Goal: Task Accomplishment & Management: Use online tool/utility

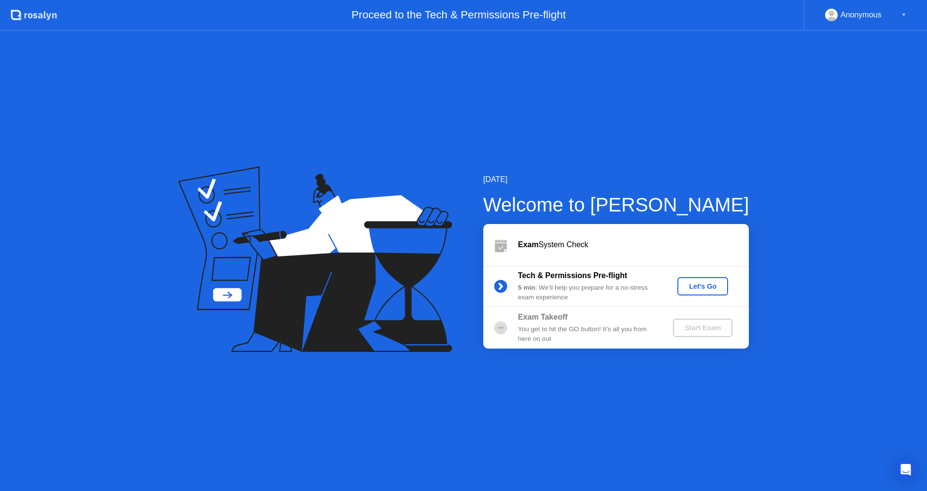
click at [689, 288] on div "Let's Go" at bounding box center [702, 286] width 43 height 8
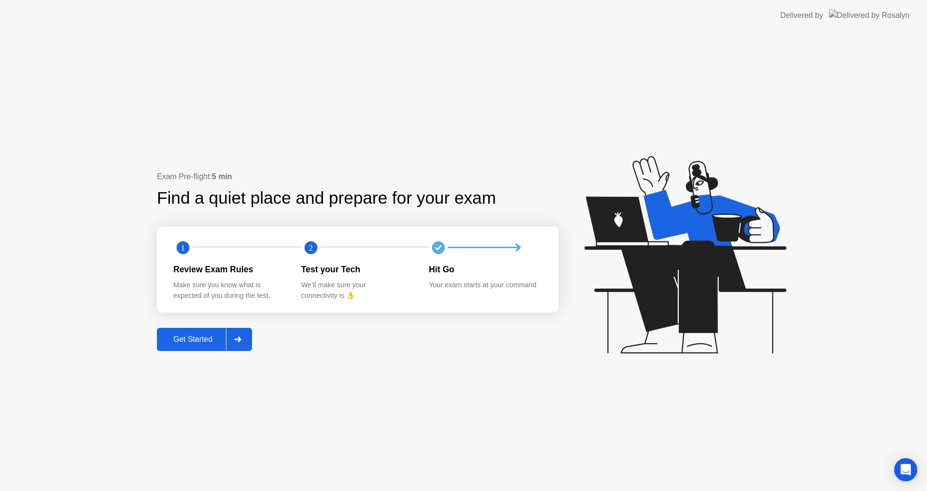
click at [203, 346] on button "Get Started" at bounding box center [204, 339] width 95 height 23
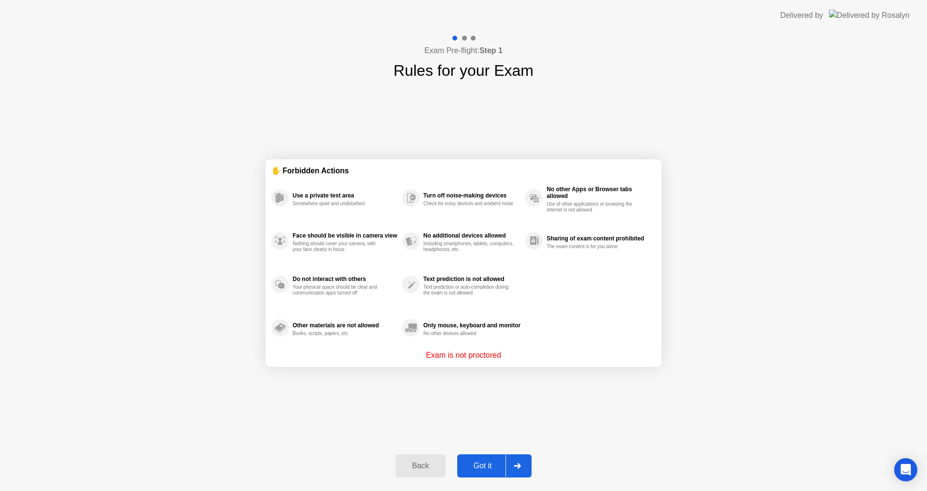
click at [523, 472] on div at bounding box center [516, 466] width 23 height 22
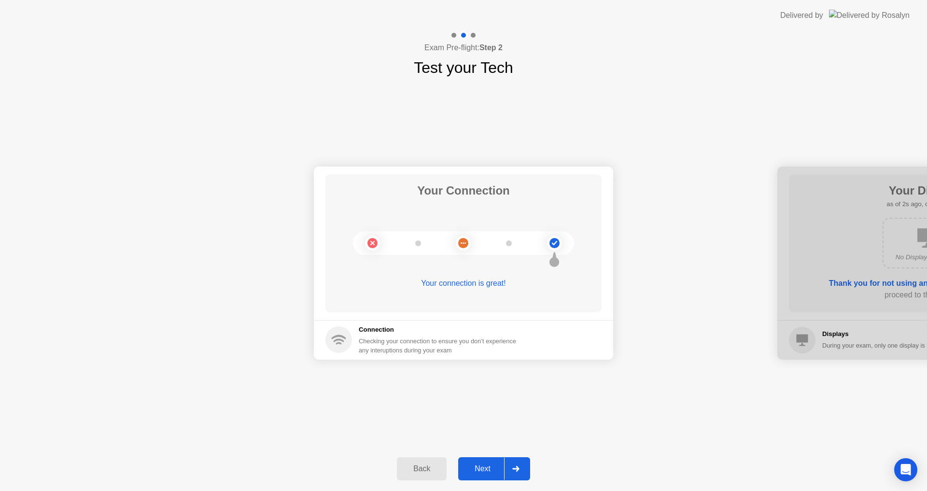
click at [488, 472] on div "Next" at bounding box center [482, 468] width 43 height 9
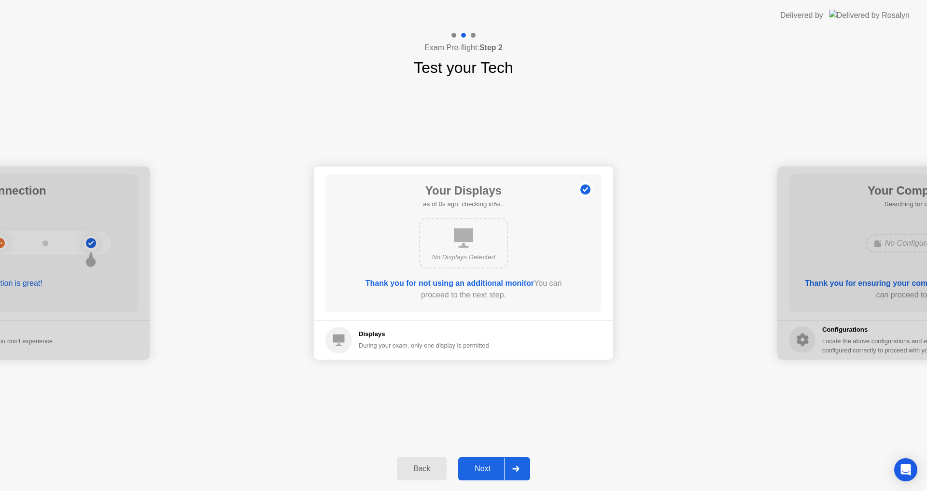
click at [489, 471] on div "Next" at bounding box center [482, 468] width 43 height 9
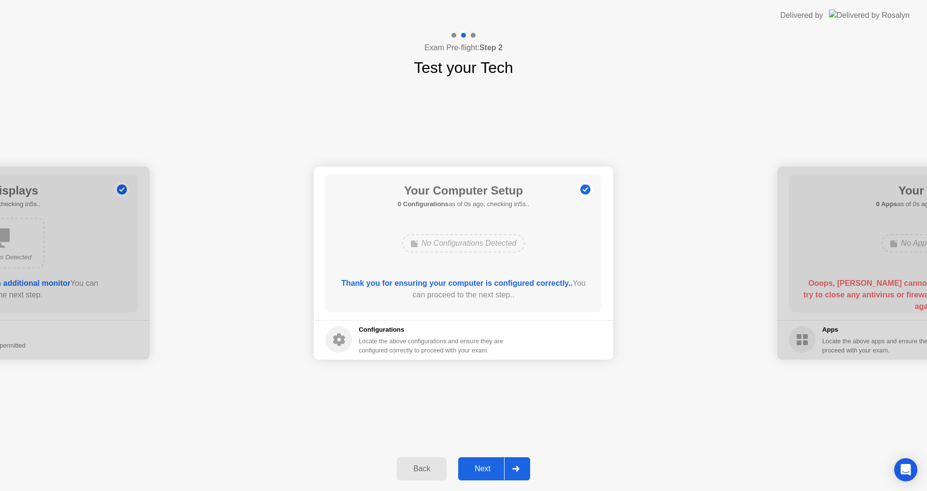
click at [490, 472] on div "Next" at bounding box center [482, 468] width 43 height 9
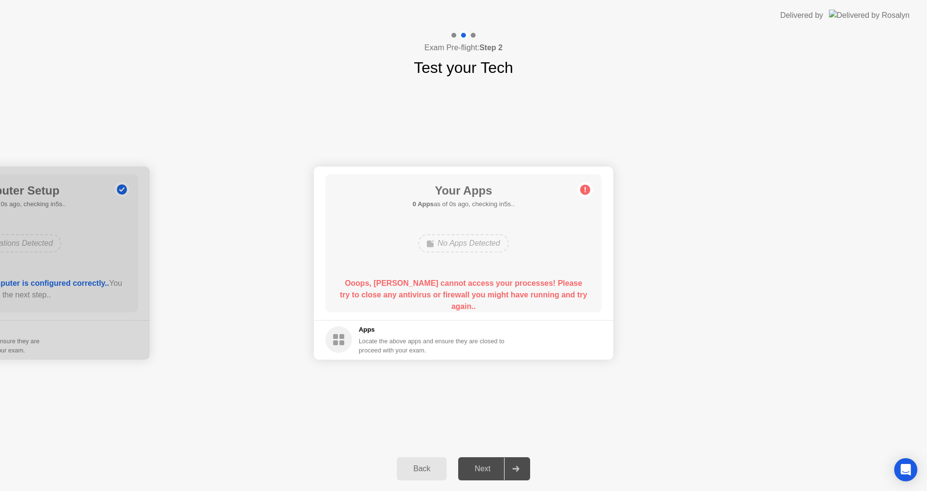
click at [490, 472] on div "Next" at bounding box center [482, 468] width 43 height 9
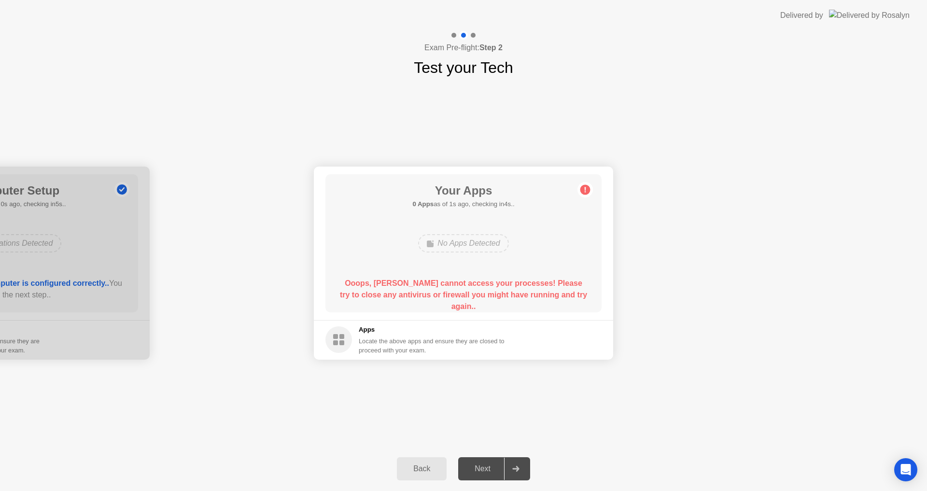
drag, startPoint x: 490, startPoint y: 472, endPoint x: 749, endPoint y: 2, distance: 535.8
click at [491, 472] on div "Next" at bounding box center [482, 468] width 43 height 9
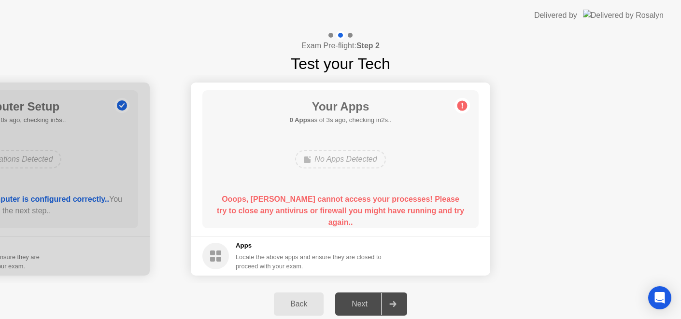
drag, startPoint x: 203, startPoint y: 0, endPoint x: 13, endPoint y: -140, distance: 235.9
click at [13, 0] on html "Delivered by Exam Pre-flight: Step 2 Test your Tech Your Connection Your connec…" at bounding box center [340, 159] width 681 height 319
drag, startPoint x: 574, startPoint y: 49, endPoint x: 611, endPoint y: 14, distance: 50.9
click at [574, 50] on div "Exam Pre-flight: Step 2 Test your Tech" at bounding box center [340, 53] width 681 height 44
click at [198, 53] on div "Exam Pre-flight: Step 2 Test your Tech" at bounding box center [340, 53] width 681 height 44
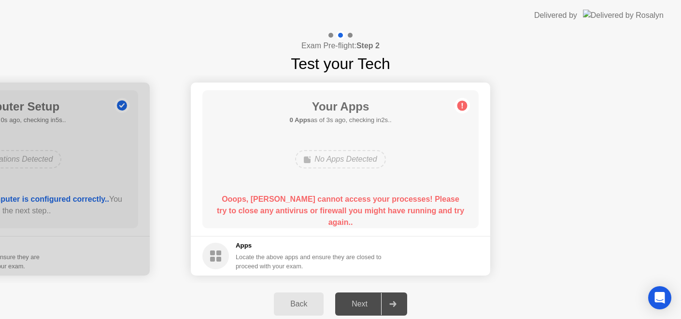
click at [363, 300] on div "Next" at bounding box center [359, 304] width 43 height 9
drag, startPoint x: 363, startPoint y: 300, endPoint x: 367, endPoint y: 305, distance: 6.5
click at [363, 300] on div "Next" at bounding box center [359, 304] width 43 height 9
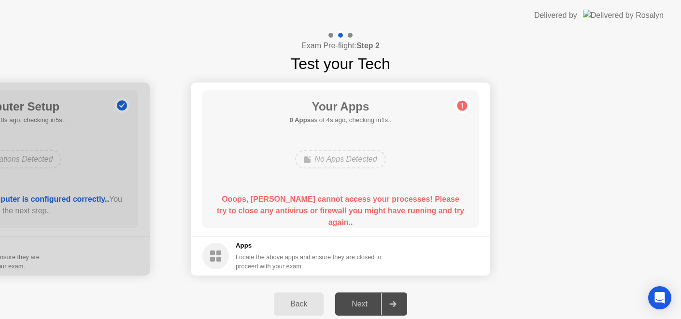
drag, startPoint x: 367, startPoint y: 305, endPoint x: 407, endPoint y: 319, distance: 42.3
